Goal: Find specific page/section: Find specific page/section

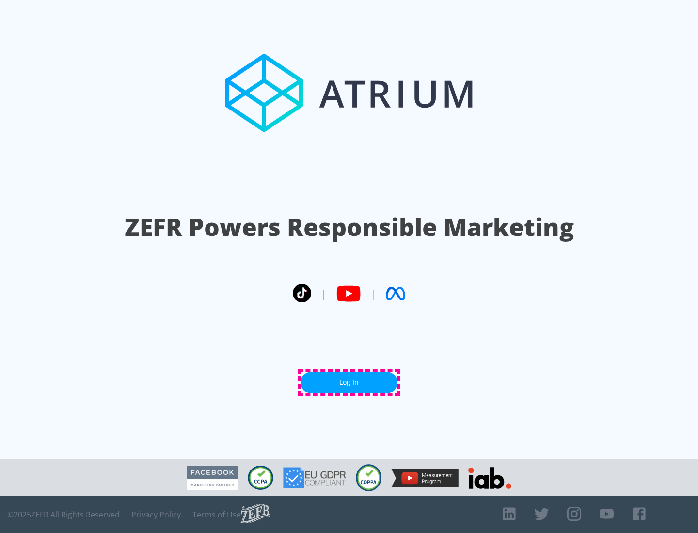
click at [349, 383] on link "Log In" at bounding box center [349, 383] width 97 height 22
